Goal: Information Seeking & Learning: Check status

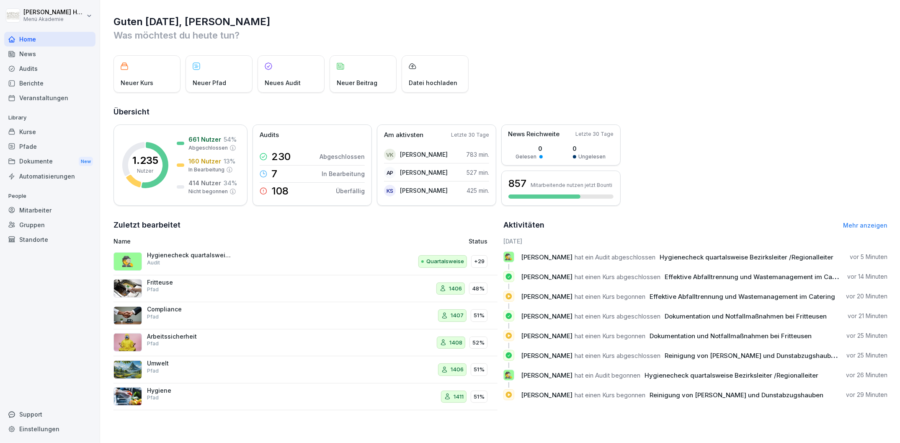
click at [27, 65] on div "Audits" at bounding box center [49, 68] width 91 height 15
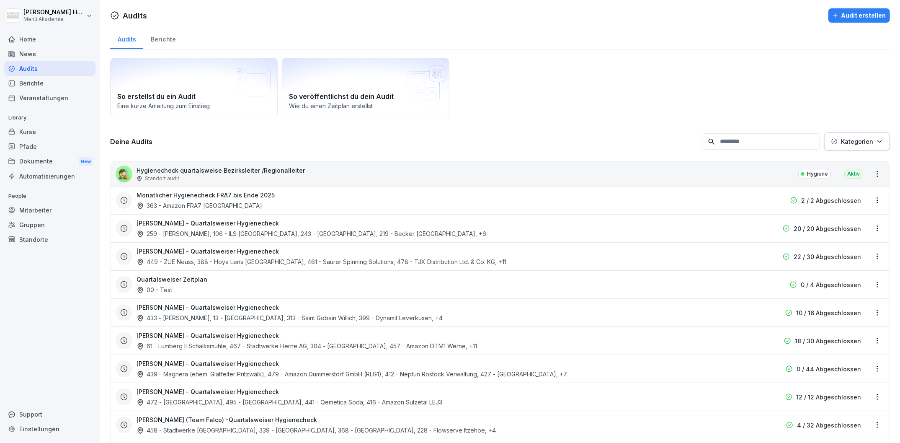
click at [169, 40] on div "Berichte" at bounding box center [163, 38] width 40 height 21
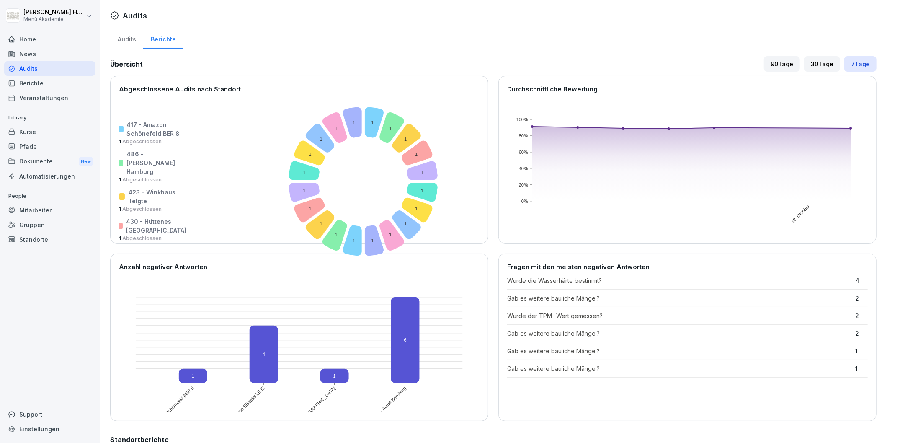
click at [812, 61] on div "30 Tage" at bounding box center [822, 64] width 36 height 16
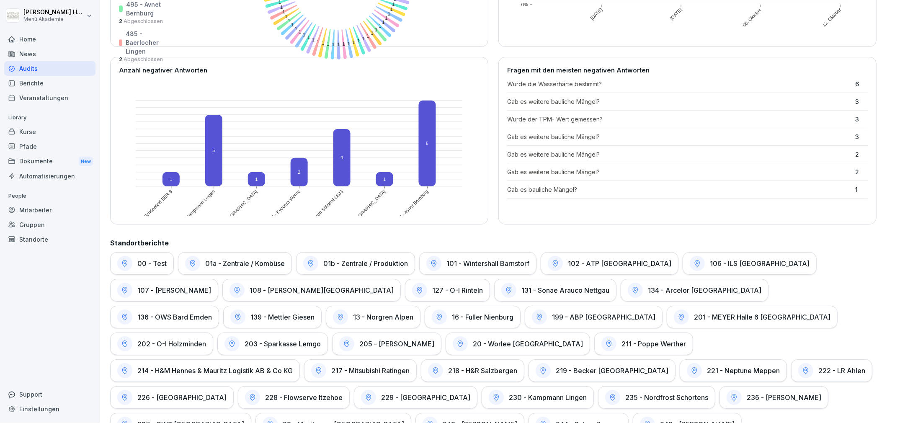
scroll to position [410, 0]
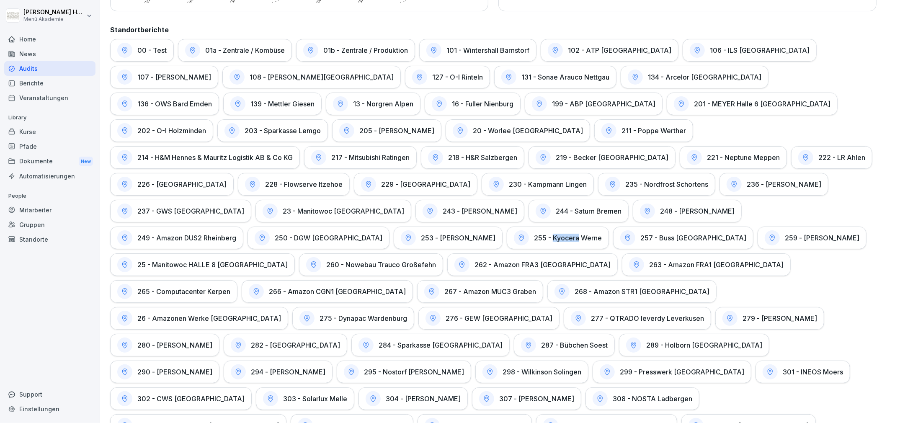
click at [529, 230] on div at bounding box center [521, 237] width 15 height 15
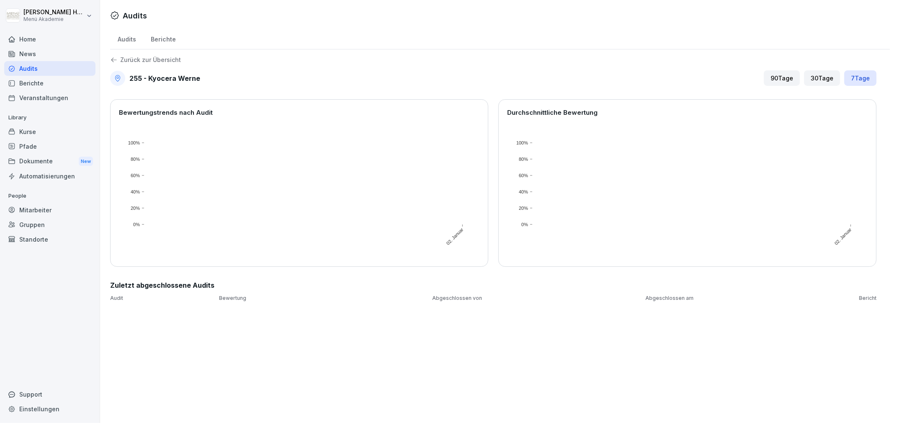
click at [807, 76] on div "30 Tage" at bounding box center [822, 78] width 36 height 16
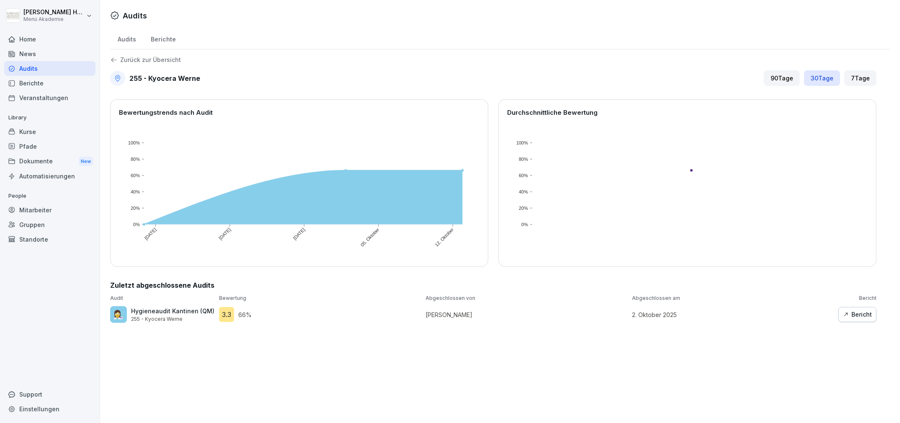
click at [844, 310] on button "Bericht" at bounding box center [858, 314] width 38 height 15
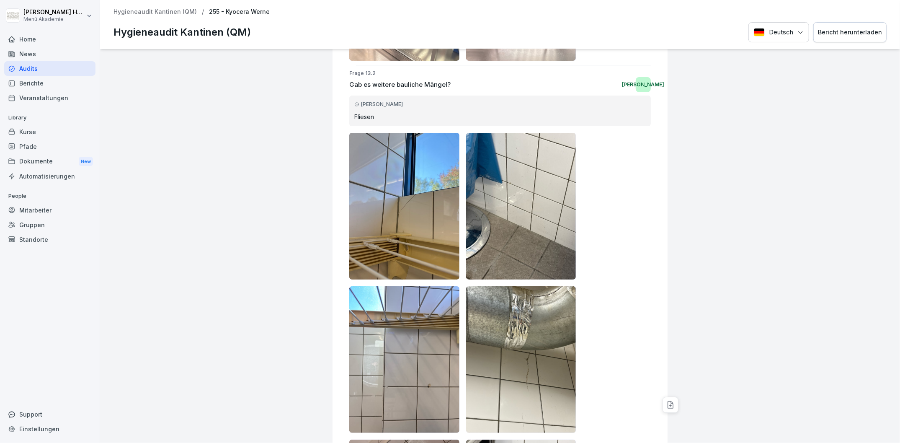
scroll to position [7755, 0]
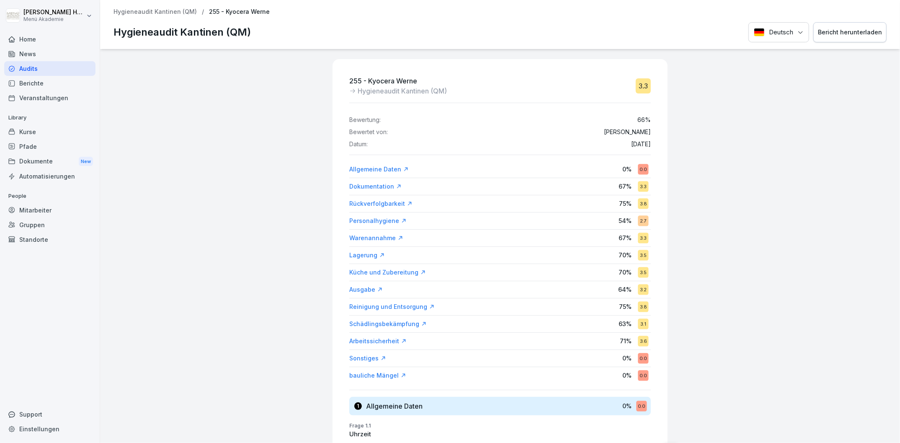
click at [156, 15] on p "Hygieneaudit Kantinen (QM)" at bounding box center [155, 11] width 83 height 7
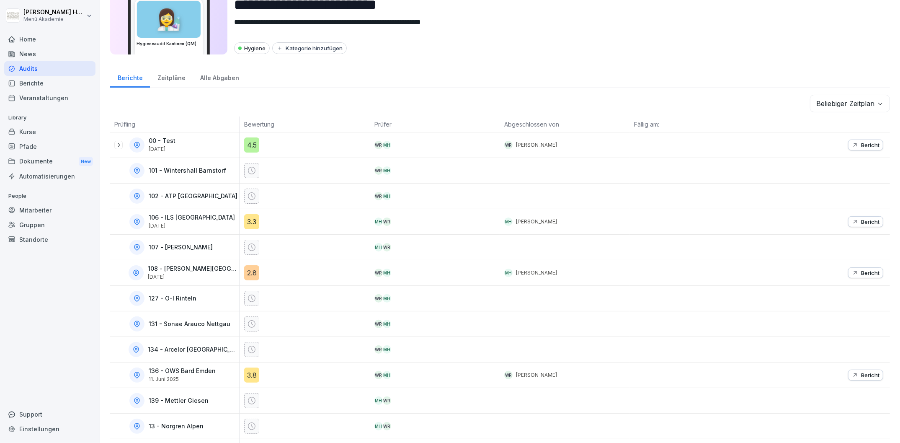
click at [45, 70] on div "Audits" at bounding box center [49, 68] width 91 height 15
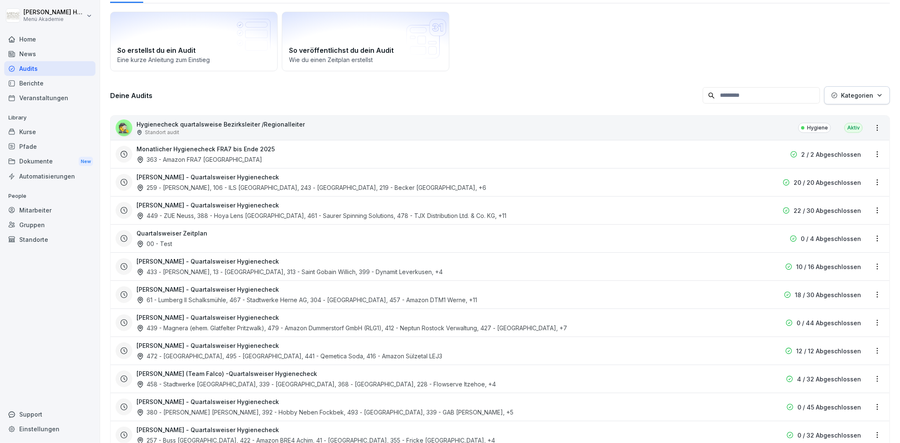
scroll to position [8, 0]
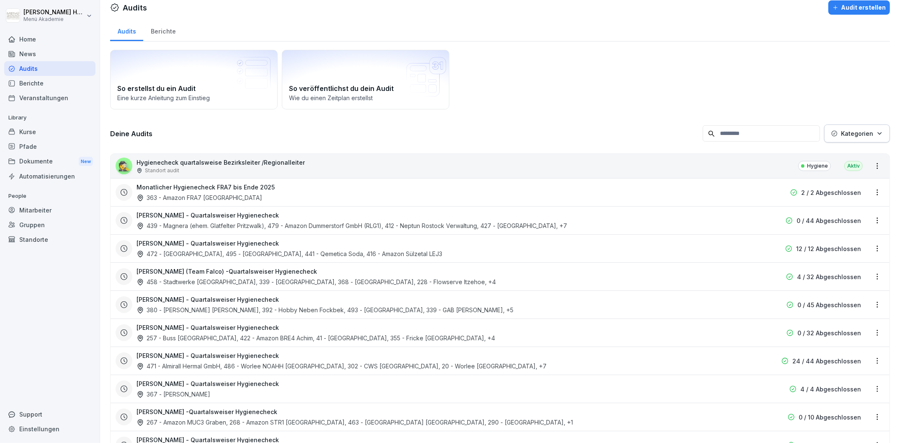
click at [170, 25] on div "Berichte" at bounding box center [163, 30] width 40 height 21
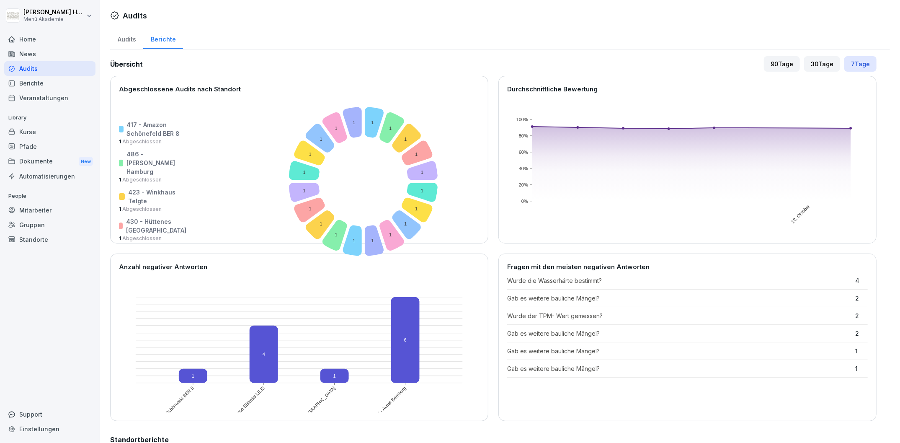
click at [810, 64] on div "30 Tage" at bounding box center [822, 64] width 36 height 16
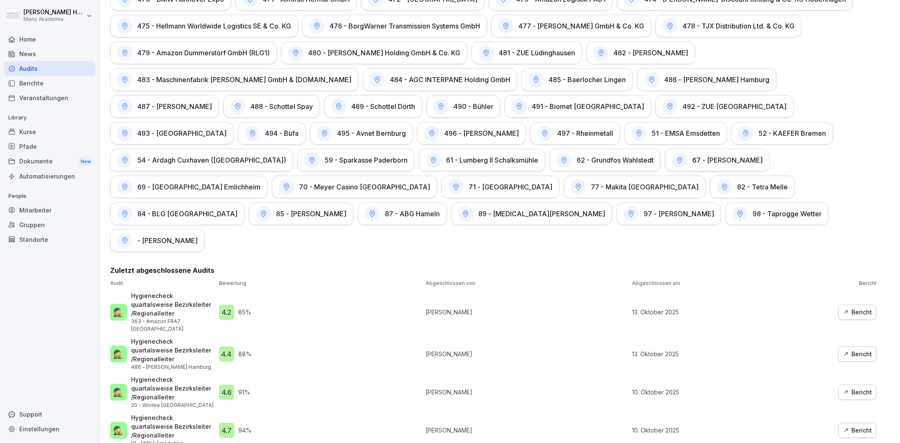
scroll to position [1480, 0]
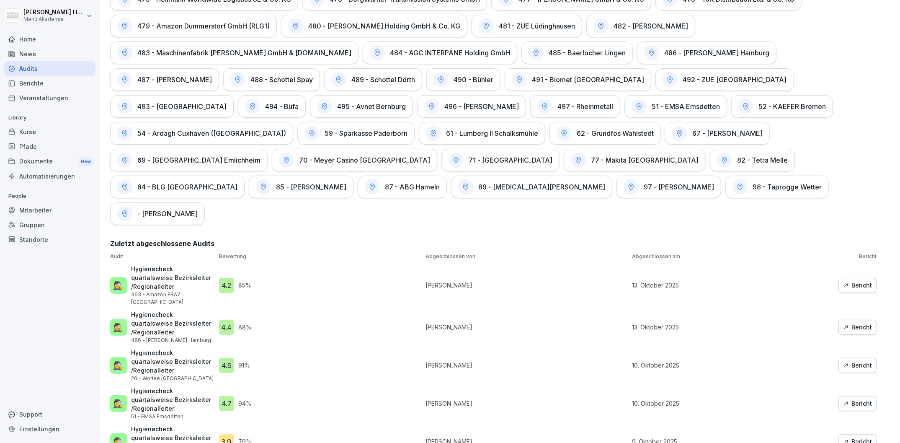
click at [8, 412] on div "Support" at bounding box center [49, 414] width 91 height 15
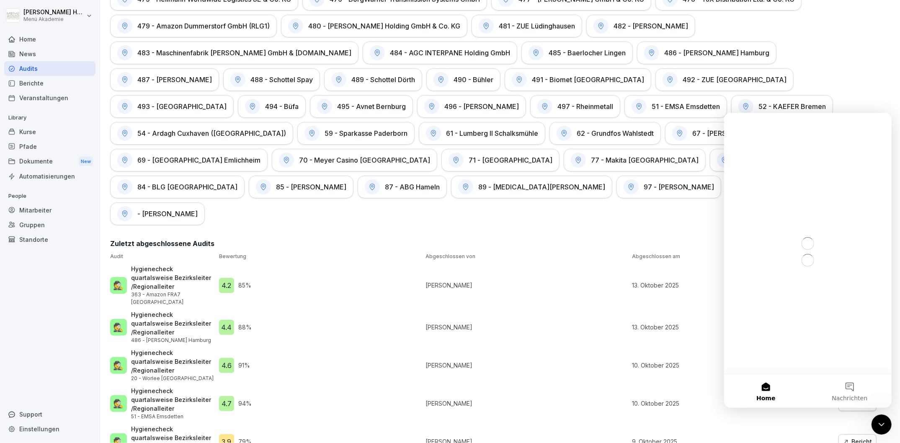
scroll to position [0, 0]
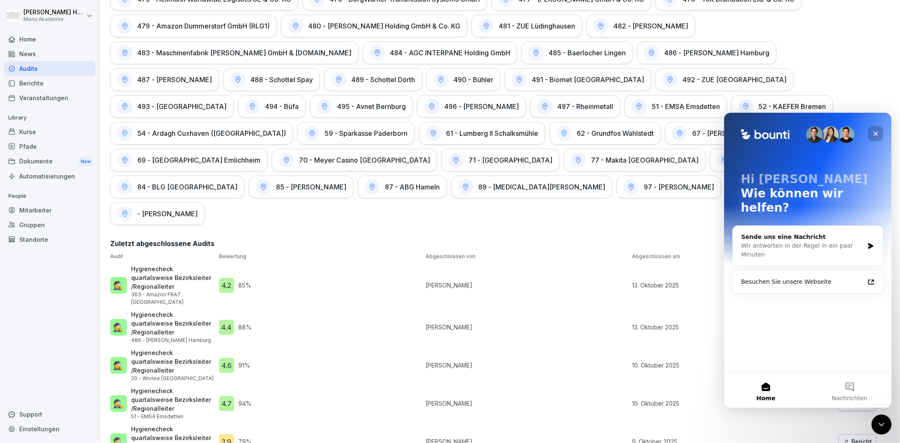
click at [874, 133] on icon "Schließen" at bounding box center [875, 133] width 7 height 7
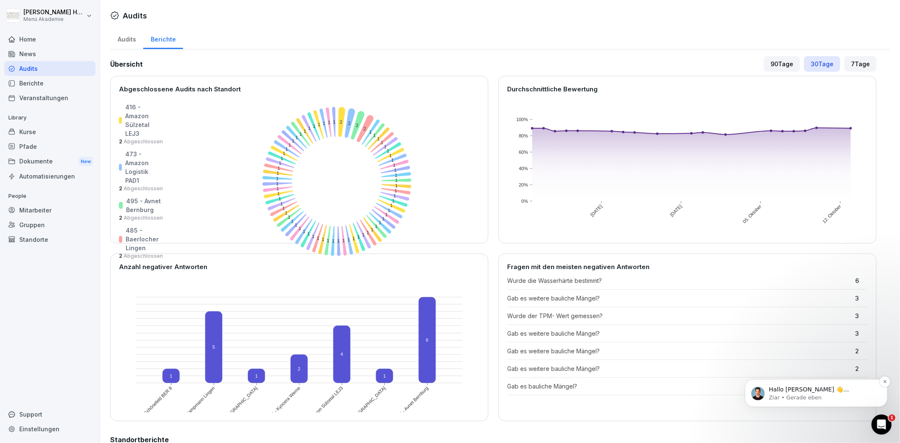
click at [837, 397] on p "Ziar • Gerade eben" at bounding box center [823, 397] width 108 height 8
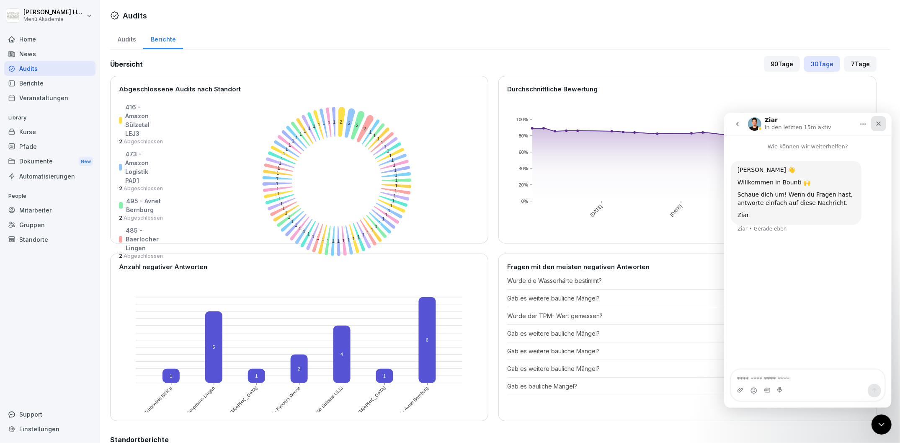
drag, startPoint x: 881, startPoint y: 121, endPoint x: 1591, endPoint y: 248, distance: 721.4
click at [881, 121] on icon "Schließen" at bounding box center [878, 123] width 7 height 7
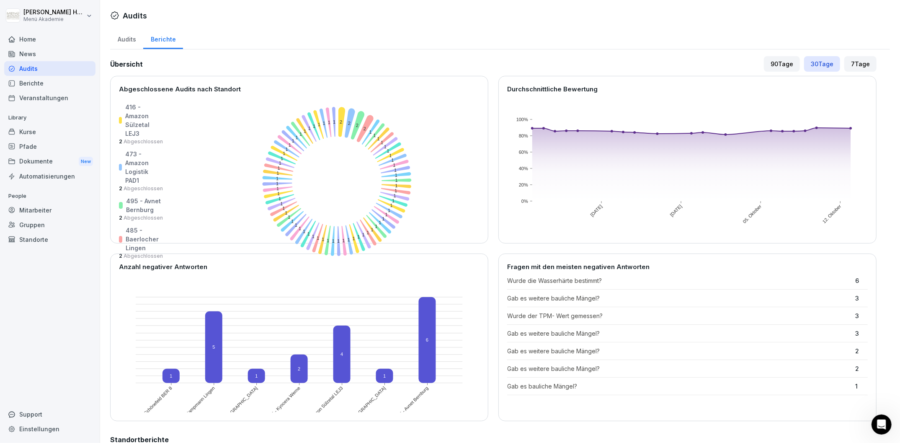
click at [157, 38] on div "Berichte" at bounding box center [163, 38] width 40 height 21
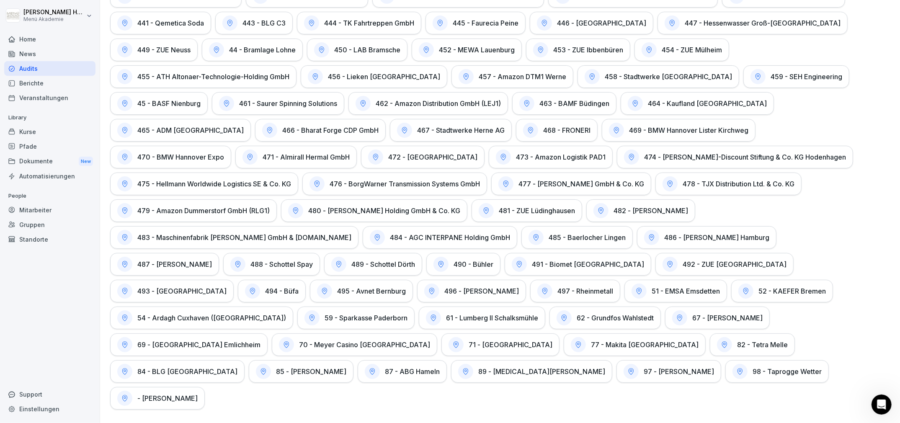
scroll to position [894, 0]
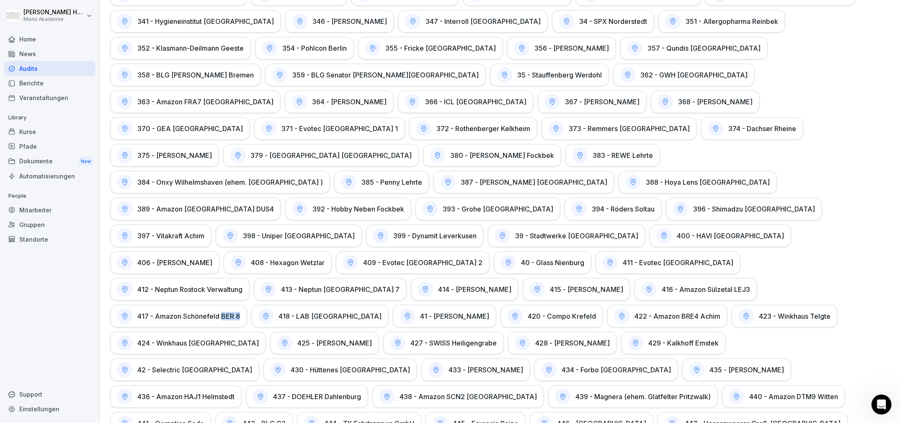
click at [176, 305] on div "417 - Amazon Schönefeld BER 8" at bounding box center [178, 316] width 137 height 23
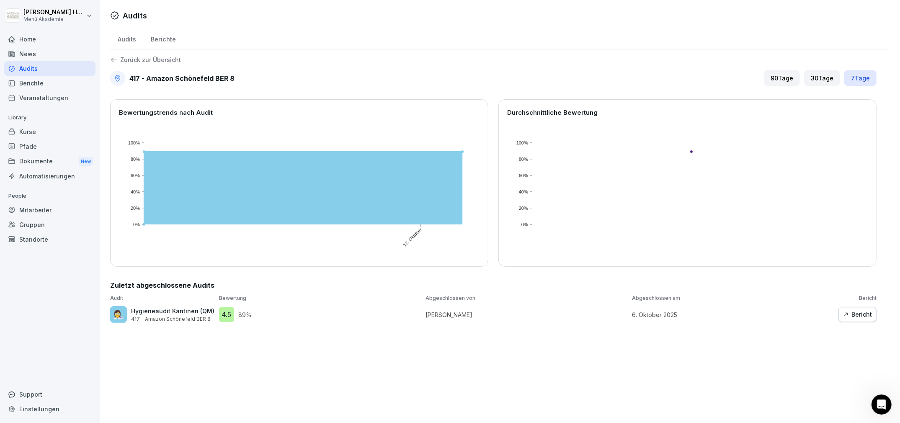
click at [841, 310] on button "Bericht" at bounding box center [858, 314] width 38 height 15
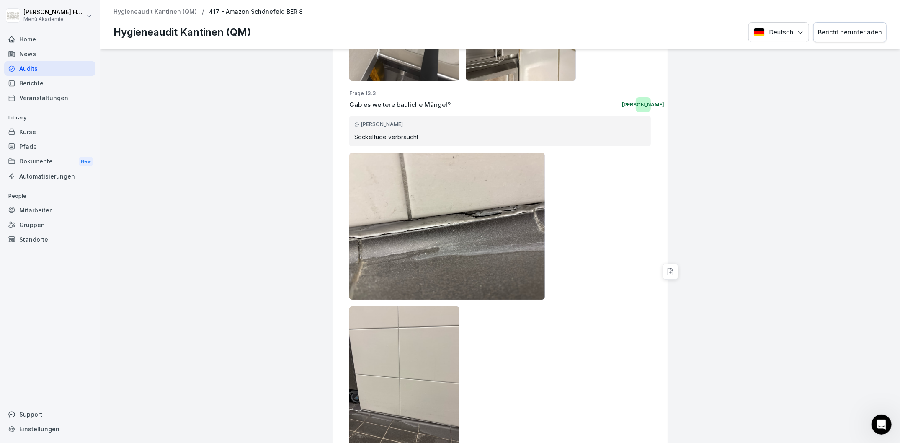
scroll to position [5024, 0]
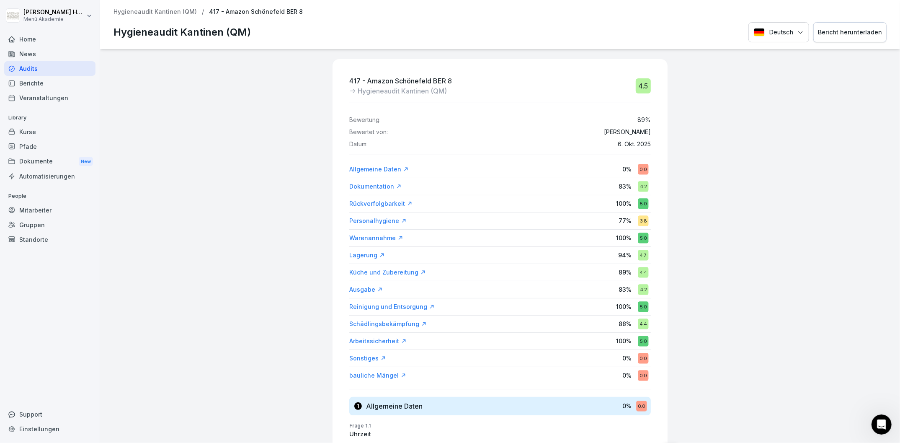
click at [163, 12] on p "Hygieneaudit Kantinen (QM)" at bounding box center [155, 11] width 83 height 7
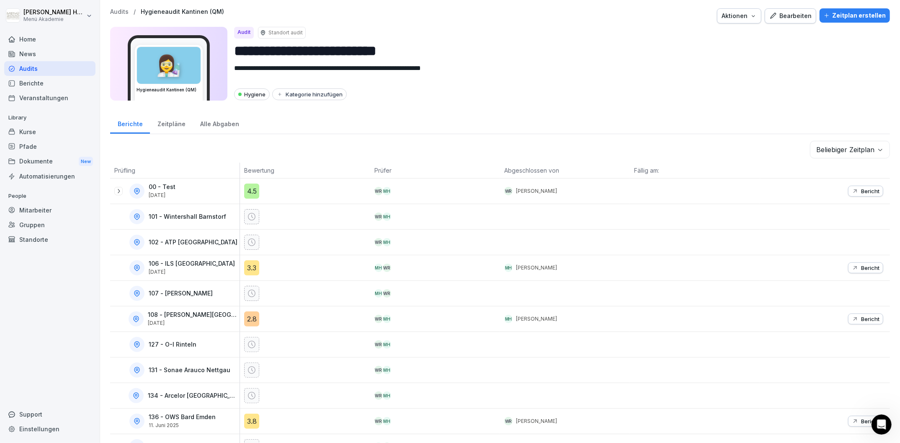
click at [34, 67] on div "Audits" at bounding box center [49, 68] width 91 height 15
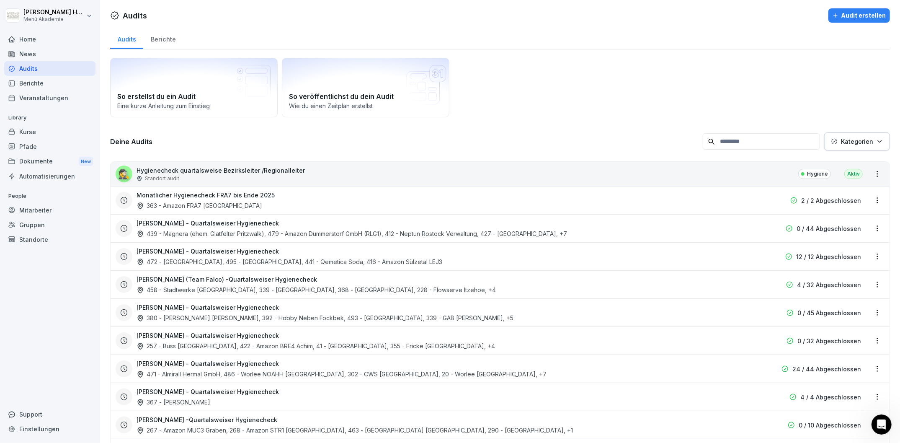
click at [163, 45] on div "Berichte" at bounding box center [163, 38] width 40 height 21
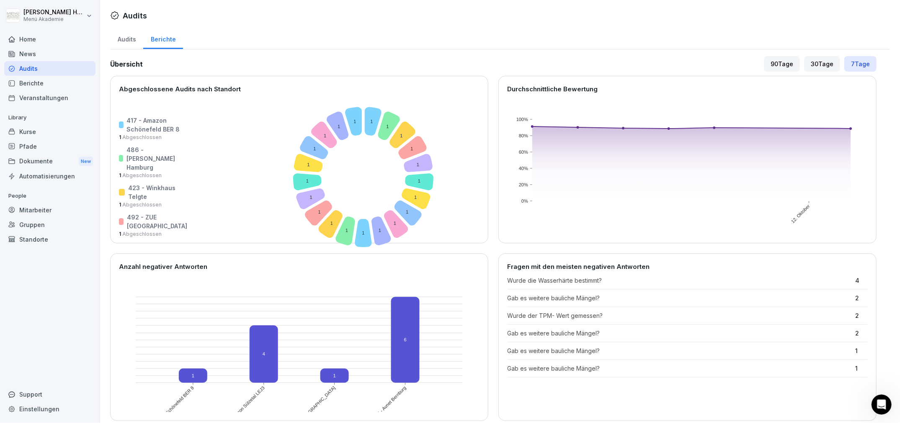
scroll to position [733, 0]
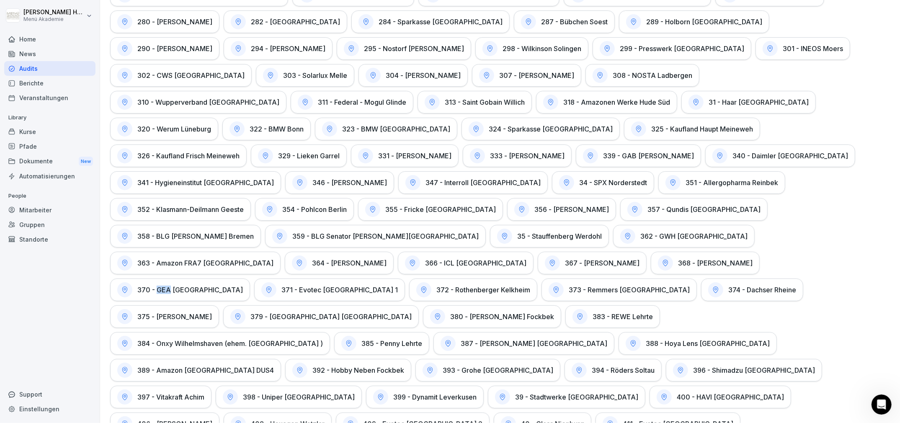
click at [243, 286] on h1 "370 - GEA [GEOGRAPHIC_DATA]" at bounding box center [190, 290] width 106 height 8
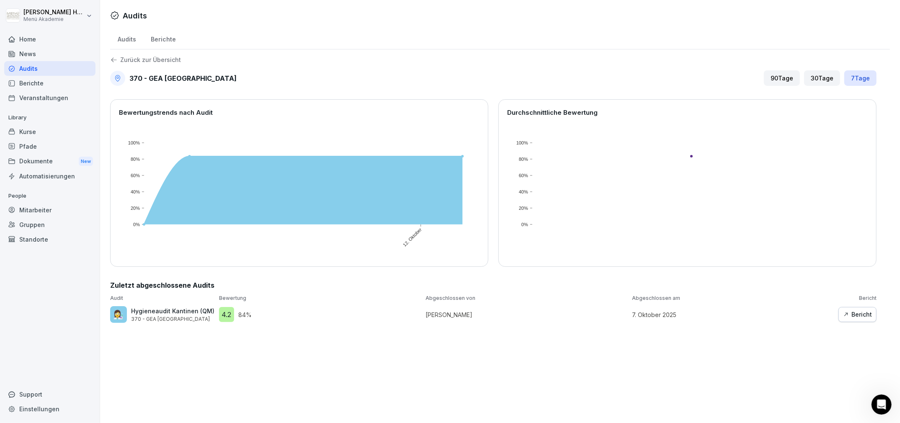
click at [858, 312] on div "Bericht" at bounding box center [857, 314] width 29 height 9
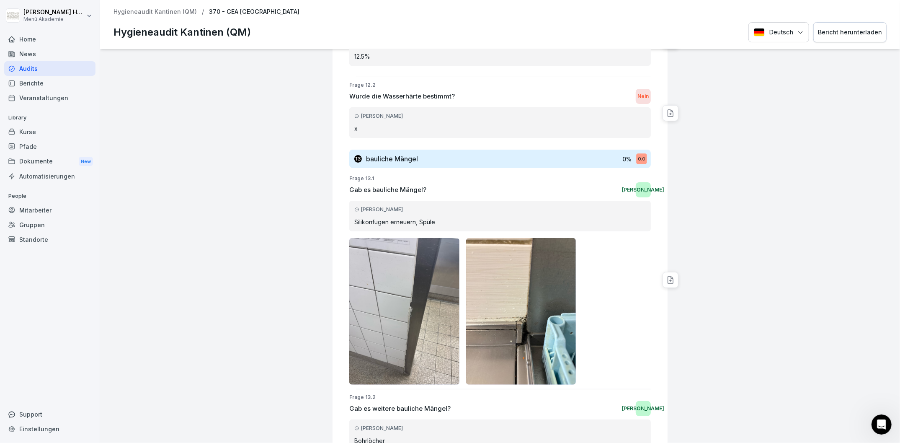
scroll to position [5265, 0]
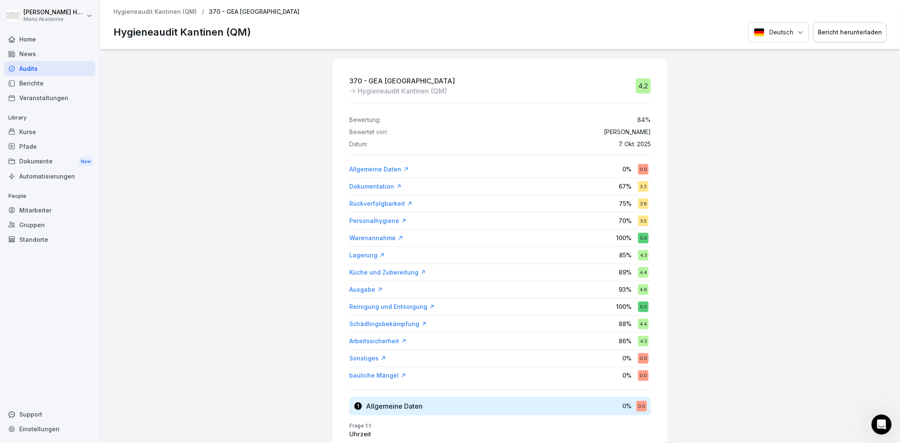
click at [25, 65] on div "Audits" at bounding box center [49, 68] width 91 height 15
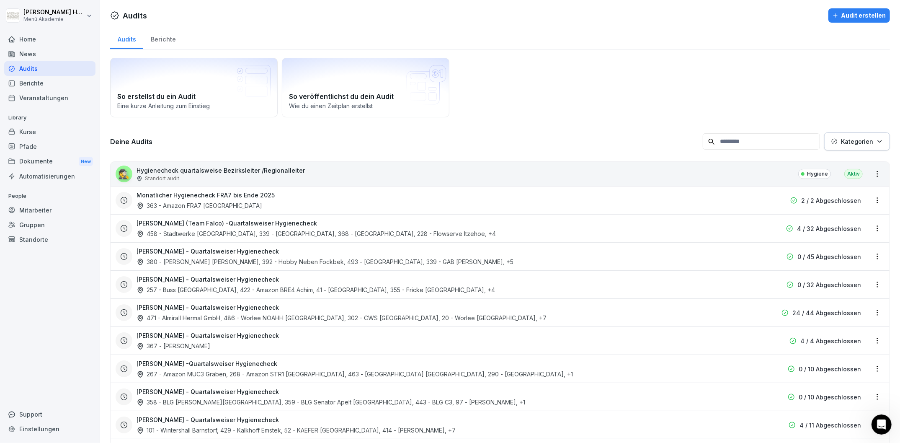
click at [177, 42] on div "Berichte" at bounding box center [163, 38] width 40 height 21
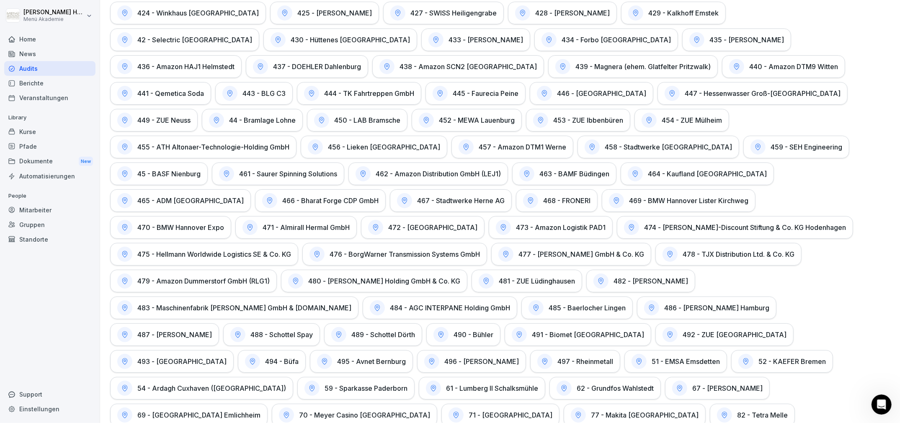
scroll to position [1238, 0]
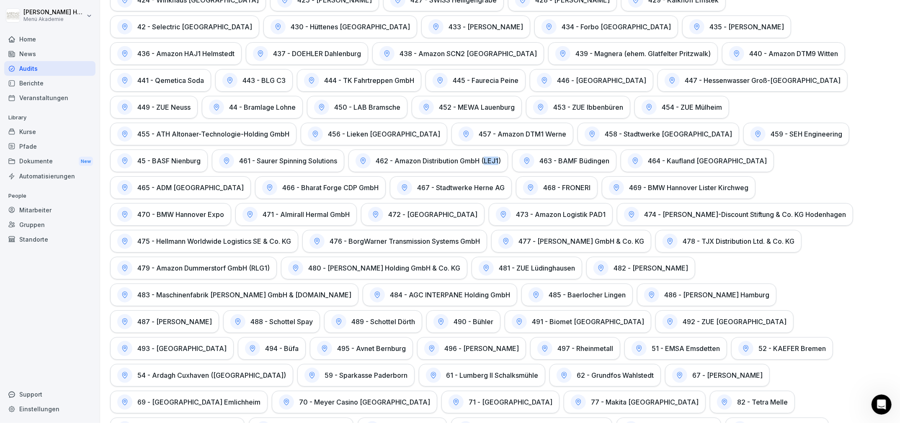
click at [349, 150] on div "462 - Amazon Distribution GmbH (LEJ1)" at bounding box center [429, 161] width 160 height 23
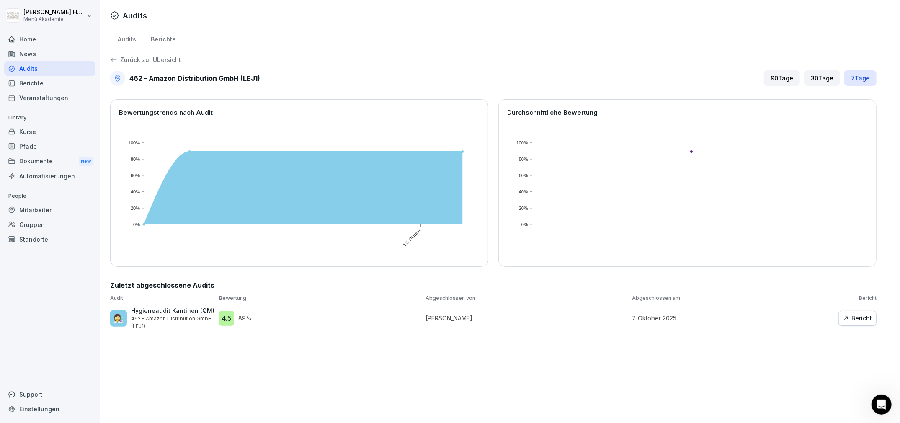
click at [857, 319] on div "Bericht" at bounding box center [857, 318] width 29 height 9
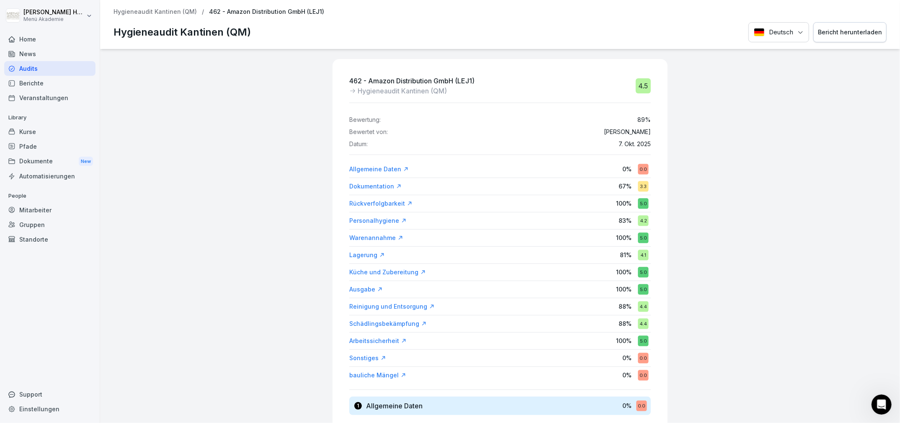
click at [51, 71] on div "Audits" at bounding box center [49, 68] width 91 height 15
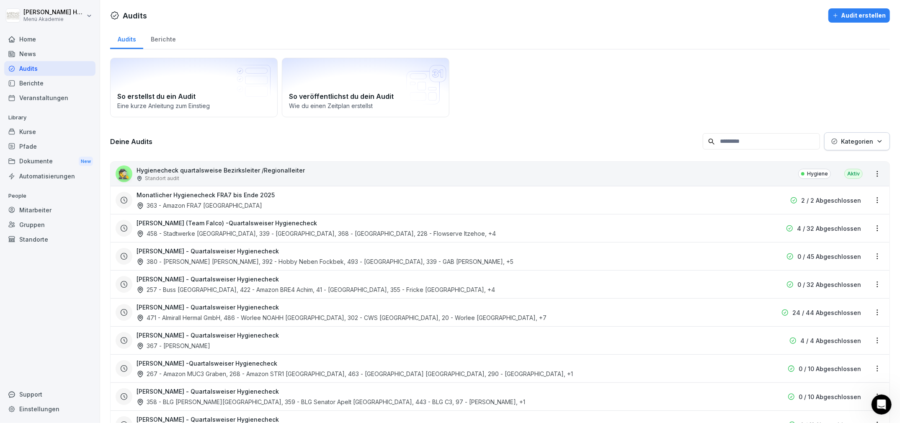
click at [167, 39] on div "Berichte" at bounding box center [163, 38] width 40 height 21
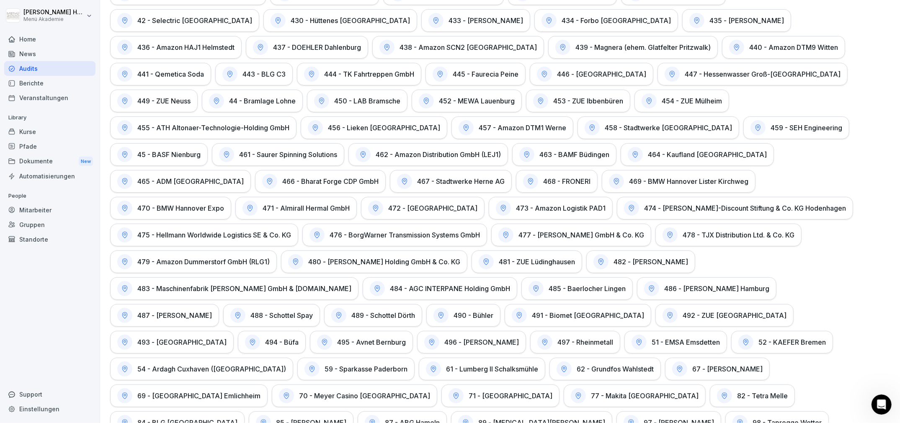
scroll to position [1202, 0]
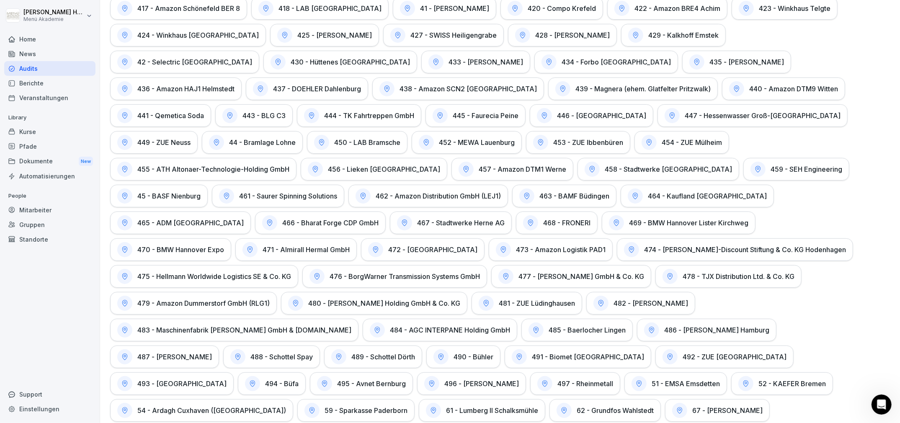
click at [337, 380] on h1 "495 - Avnet Bernburg" at bounding box center [371, 384] width 69 height 8
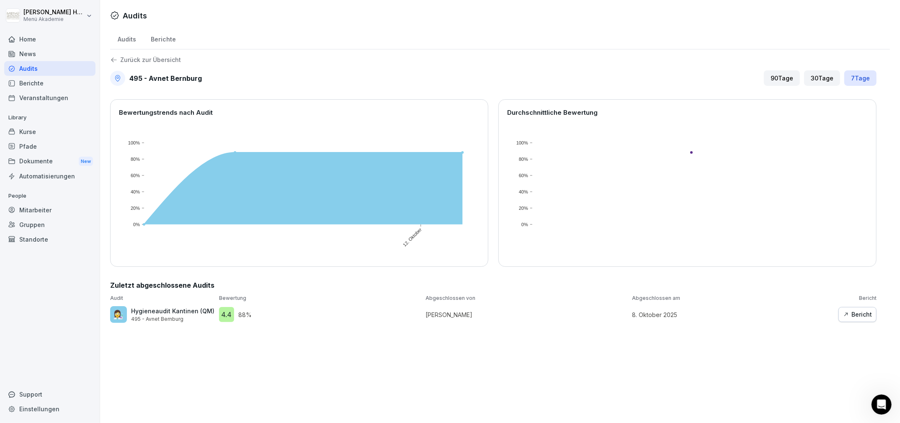
click at [853, 316] on div "Bericht" at bounding box center [857, 314] width 29 height 9
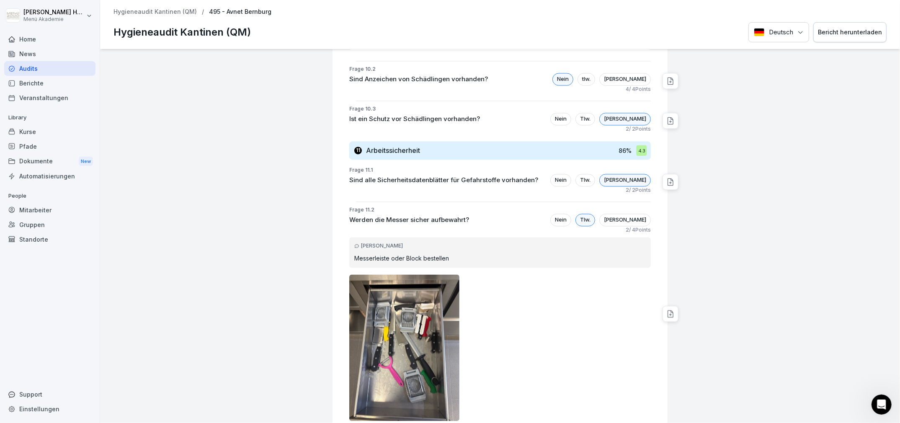
scroll to position [3856, 0]
